Goal: Task Accomplishment & Management: Manage account settings

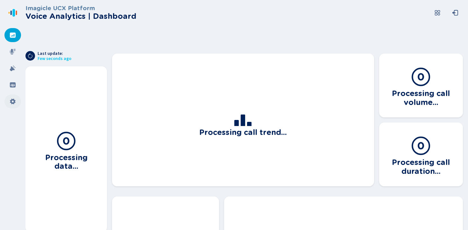
click at [14, 104] on icon at bounding box center [13, 101] width 6 height 6
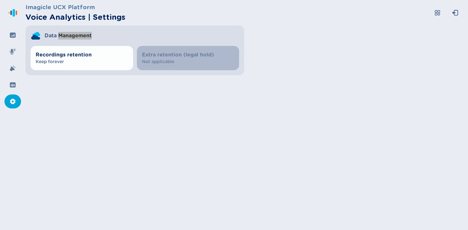
click at [222, 109] on div "Imagicle UCX Platform Voice Analytics | Settings Data Management Recordings ret…" at bounding box center [246, 115] width 443 height 230
